Goal: Transaction & Acquisition: Obtain resource

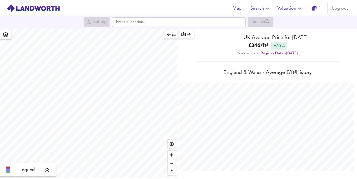
scroll to position [179, 362]
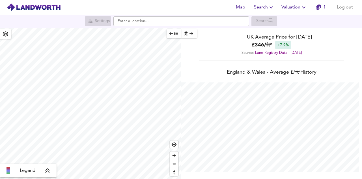
click at [300, 7] on icon "button" at bounding box center [303, 7] width 7 height 7
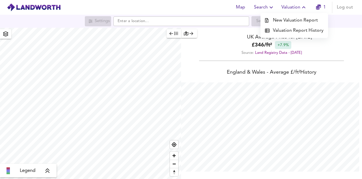
click at [301, 33] on li "Valuation Report History" at bounding box center [294, 30] width 68 height 10
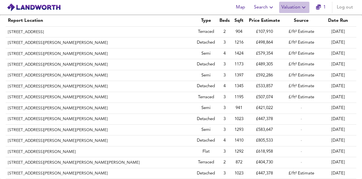
click at [302, 8] on icon "button" at bounding box center [303, 7] width 7 height 7
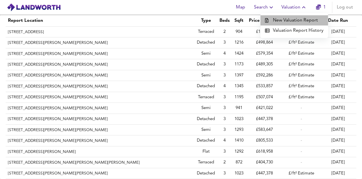
click at [305, 20] on li "New Valuation Report" at bounding box center [294, 20] width 68 height 10
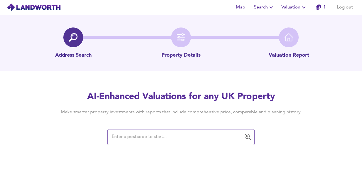
paste input "CF37 1RE"
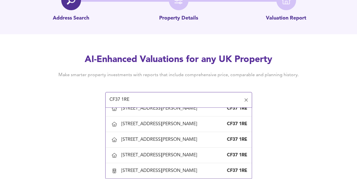
scroll to position [989, 0]
type input "[STREET_ADDRESS][PERSON_NAME]"
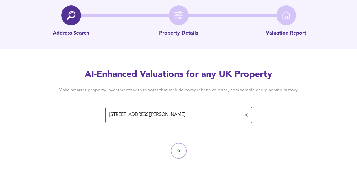
scroll to position [0, 0]
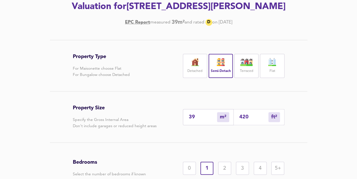
scroll to position [113, 0]
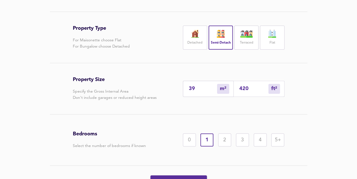
click at [197, 92] on input "39" at bounding box center [203, 89] width 28 height 6
drag, startPoint x: 197, startPoint y: 103, endPoint x: 148, endPoint y: 103, distance: 48.6
click at [148, 103] on div "Property Size Specify the Gross Internal Area Don't include garages or reduced …" at bounding box center [179, 88] width 212 height 51
type input "5"
type input "54"
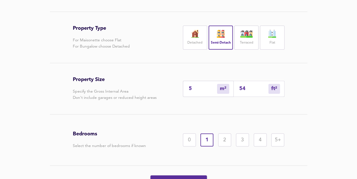
type input "58"
type input "624"
type input "58"
click at [18, 75] on div "Property Type For Maisonette choose Flat For Bungalow choose Detached Detached …" at bounding box center [178, 111] width 357 height 199
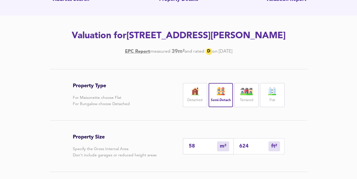
scroll to position [141, 0]
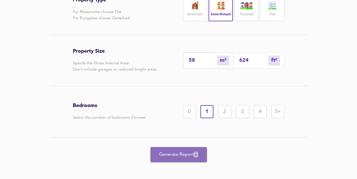
click at [174, 158] on span "Generate Report" at bounding box center [178, 154] width 45 height 8
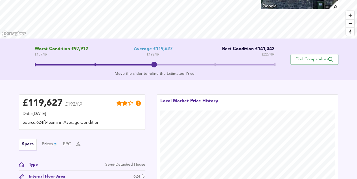
scroll to position [113, 0]
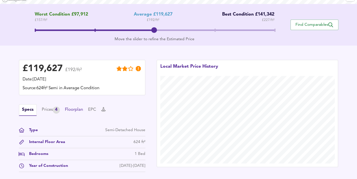
click at [72, 112] on button "Floorplan" at bounding box center [74, 110] width 18 height 6
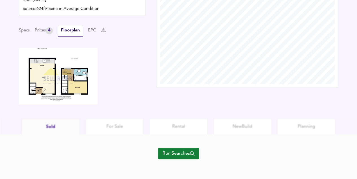
scroll to position [193, 0]
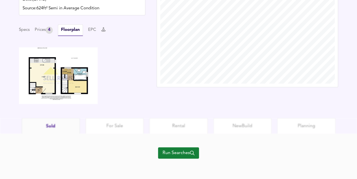
click at [58, 84] on img at bounding box center [58, 75] width 79 height 57
click at [174, 149] on span "Run Searches" at bounding box center [179, 153] width 32 height 8
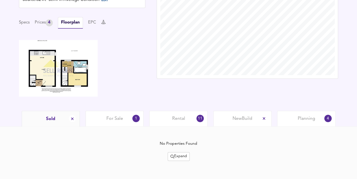
scroll to position [181, 0]
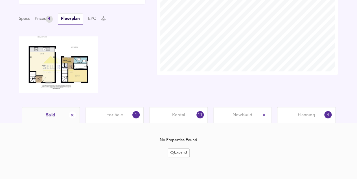
click at [123, 114] on div "For Sale 1" at bounding box center [115, 115] width 58 height 16
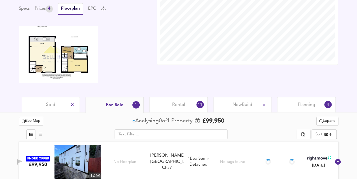
scroll to position [197, 0]
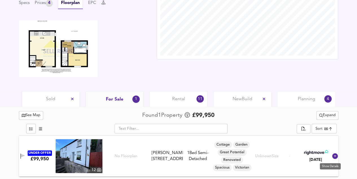
click at [333, 156] on icon at bounding box center [336, 156] width 6 height 6
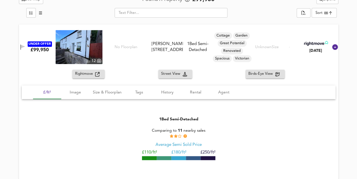
scroll to position [315, 0]
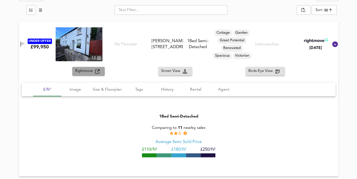
click at [92, 69] on span "Rightmove" at bounding box center [85, 71] width 20 height 6
click at [194, 91] on span "Rental" at bounding box center [195, 89] width 21 height 7
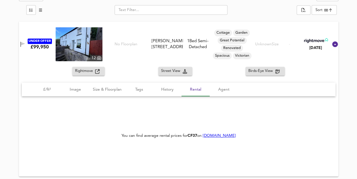
click at [225, 136] on link "[DOMAIN_NAME]" at bounding box center [219, 135] width 33 height 4
click at [157, 86] on span "History" at bounding box center [167, 89] width 21 height 7
click at [172, 93] on button "History" at bounding box center [167, 90] width 28 height 14
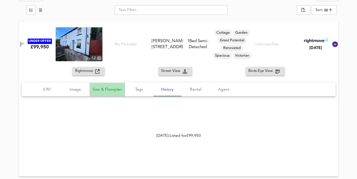
click at [108, 88] on span "Size & Floorplan" at bounding box center [107, 89] width 29 height 7
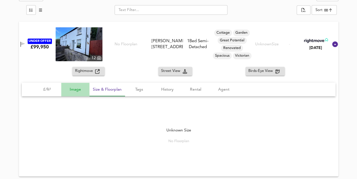
click at [84, 90] on span "Image" at bounding box center [75, 89] width 21 height 7
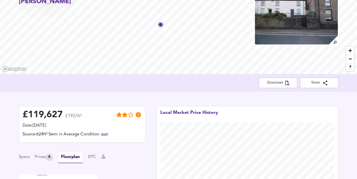
scroll to position [0, 0]
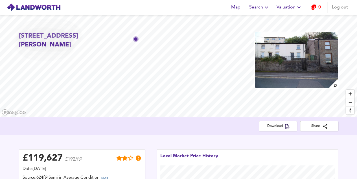
click at [118, 124] on div "[STREET_ADDRESS][PERSON_NAME] Download Share £ 119,627 £192/ft² Date: [DATE] So…" at bounding box center [178, 151] width 357 height 273
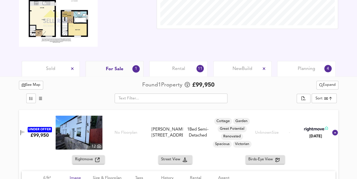
scroll to position [283, 0]
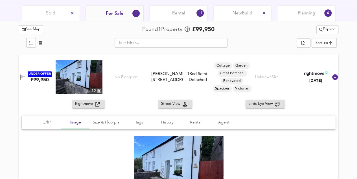
click at [189, 12] on div "Rental 11" at bounding box center [178, 13] width 58 height 16
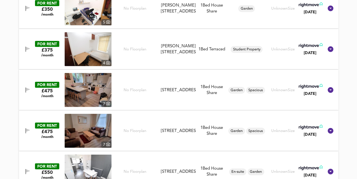
scroll to position [604, 0]
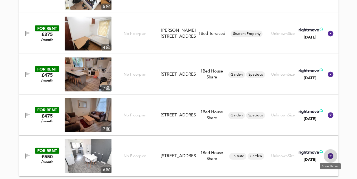
click at [332, 156] on icon at bounding box center [331, 156] width 6 height 6
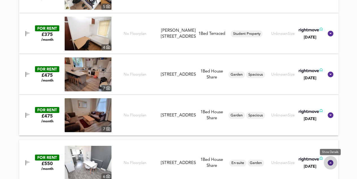
click at [332, 161] on icon at bounding box center [331, 163] width 6 height 6
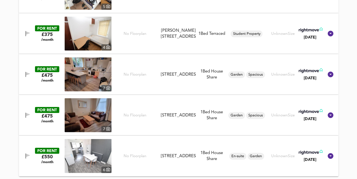
drag, startPoint x: 44, startPoint y: 152, endPoint x: 38, endPoint y: 149, distance: 6.1
click at [38, 149] on div "FOR RENT" at bounding box center [47, 150] width 24 height 6
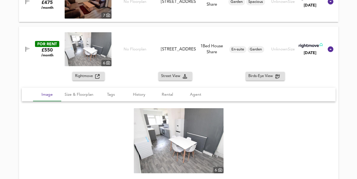
scroll to position [722, 0]
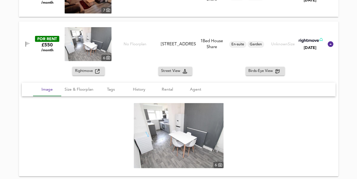
drag, startPoint x: 92, startPoint y: 72, endPoint x: 81, endPoint y: 72, distance: 11.0
click at [81, 72] on span "Rightmove" at bounding box center [85, 71] width 20 height 6
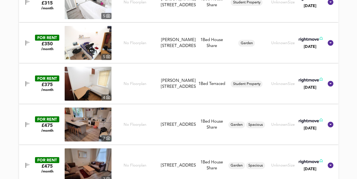
scroll to position [553, 0]
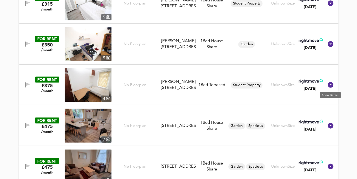
click at [331, 86] on icon at bounding box center [331, 85] width 6 height 6
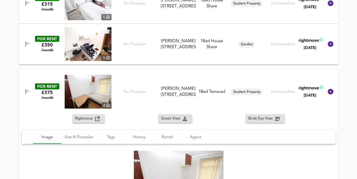
click at [94, 120] on span "Rightmove" at bounding box center [85, 118] width 20 height 6
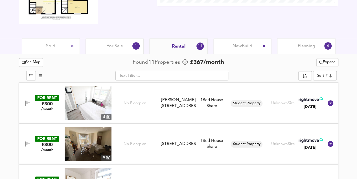
scroll to position [242, 0]
